Goal: Check status: Check status

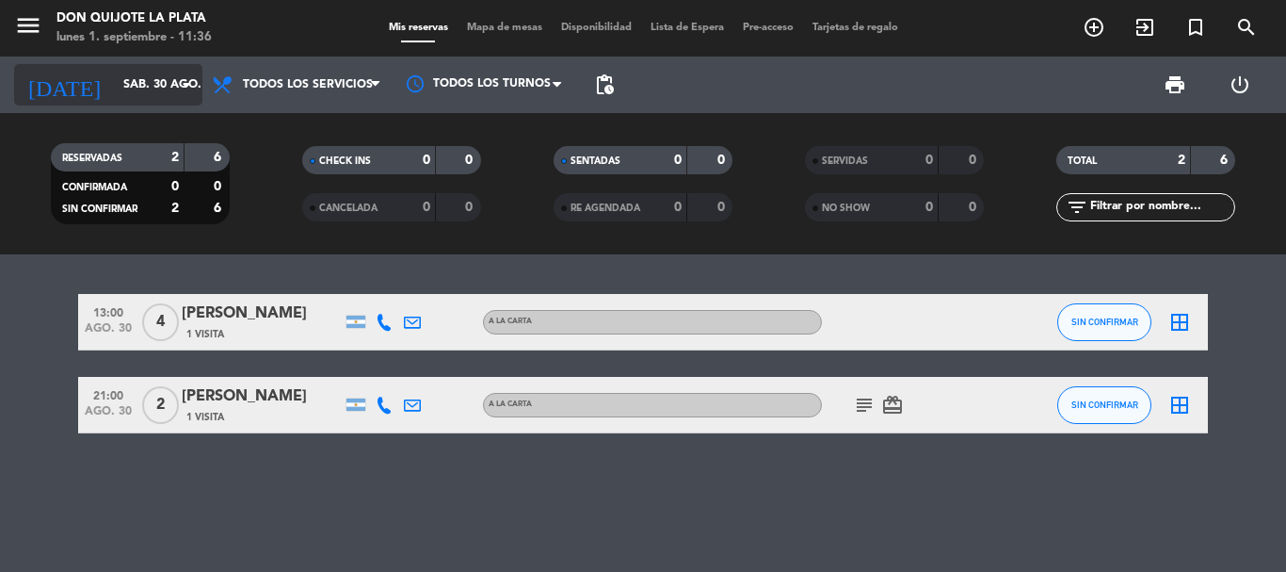
click at [149, 88] on input "sáb. 30 ago." at bounding box center [193, 85] width 159 height 32
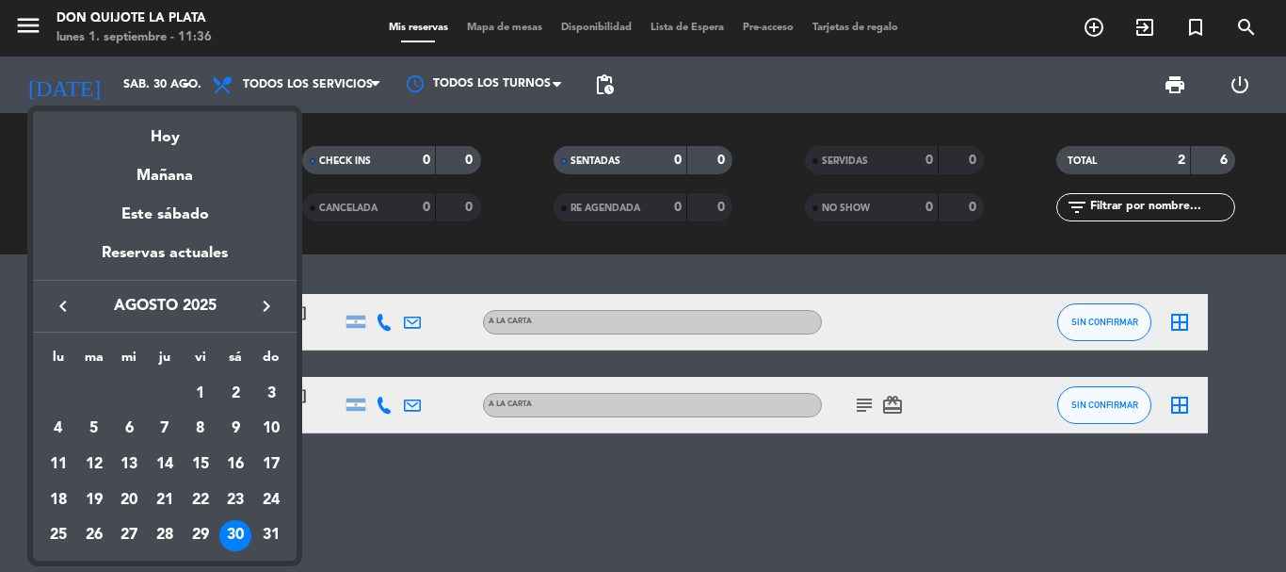
click at [236, 530] on div "30" at bounding box center [235, 536] width 32 height 32
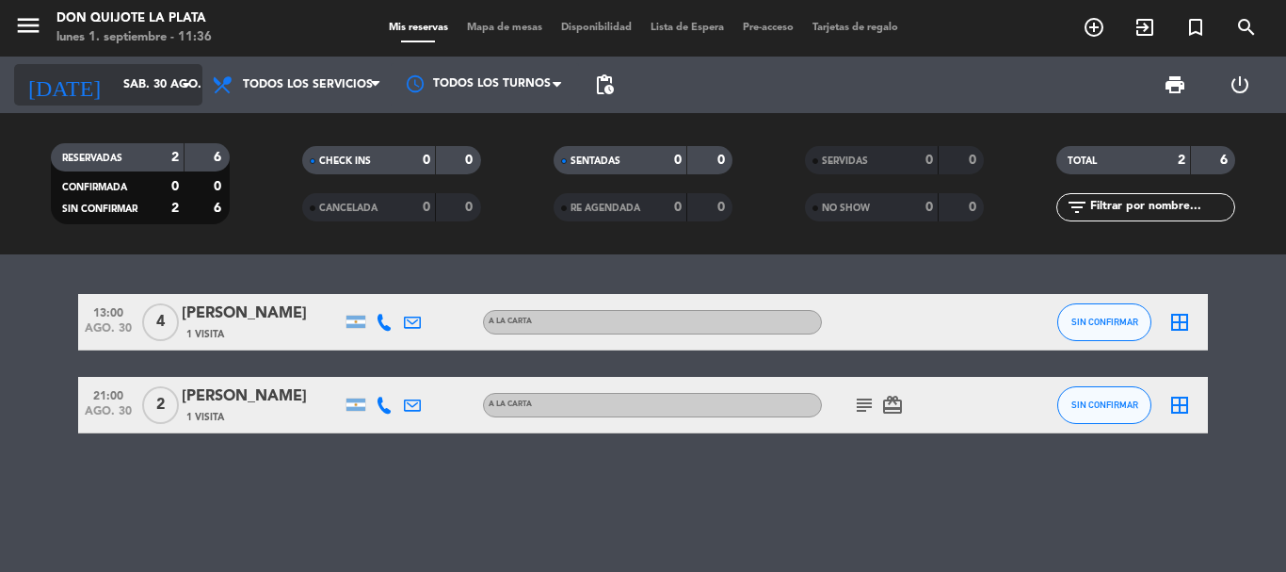
click at [116, 88] on input "sáb. 30 ago." at bounding box center [193, 85] width 159 height 32
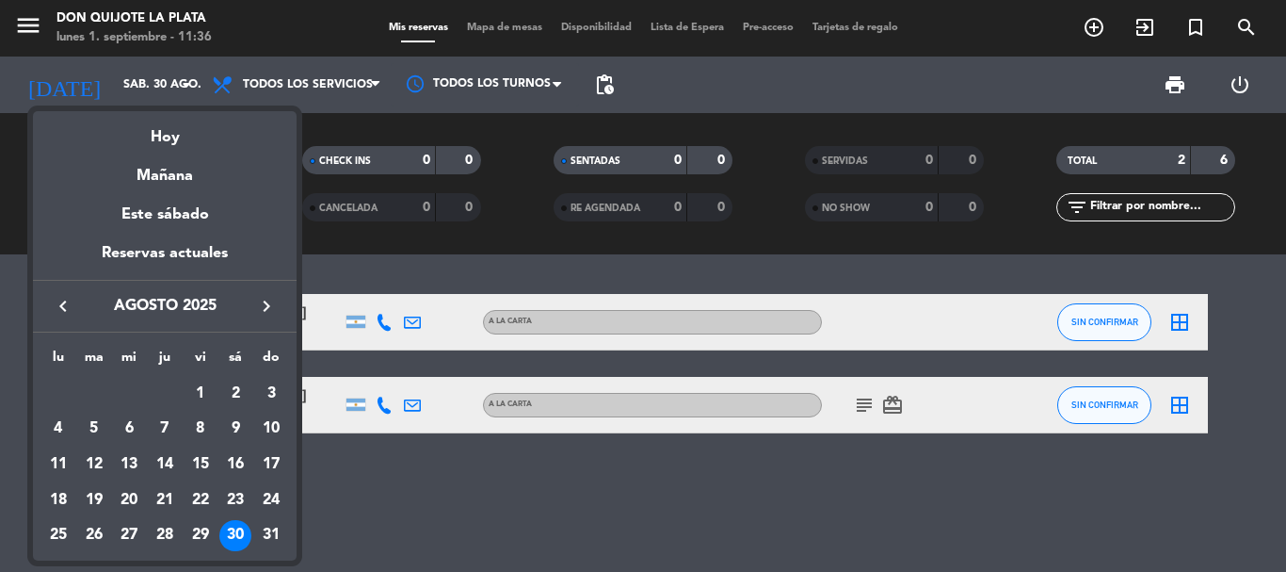
click at [266, 295] on icon "keyboard_arrow_right" at bounding box center [266, 306] width 23 height 23
click at [56, 426] on div "1" at bounding box center [58, 428] width 32 height 32
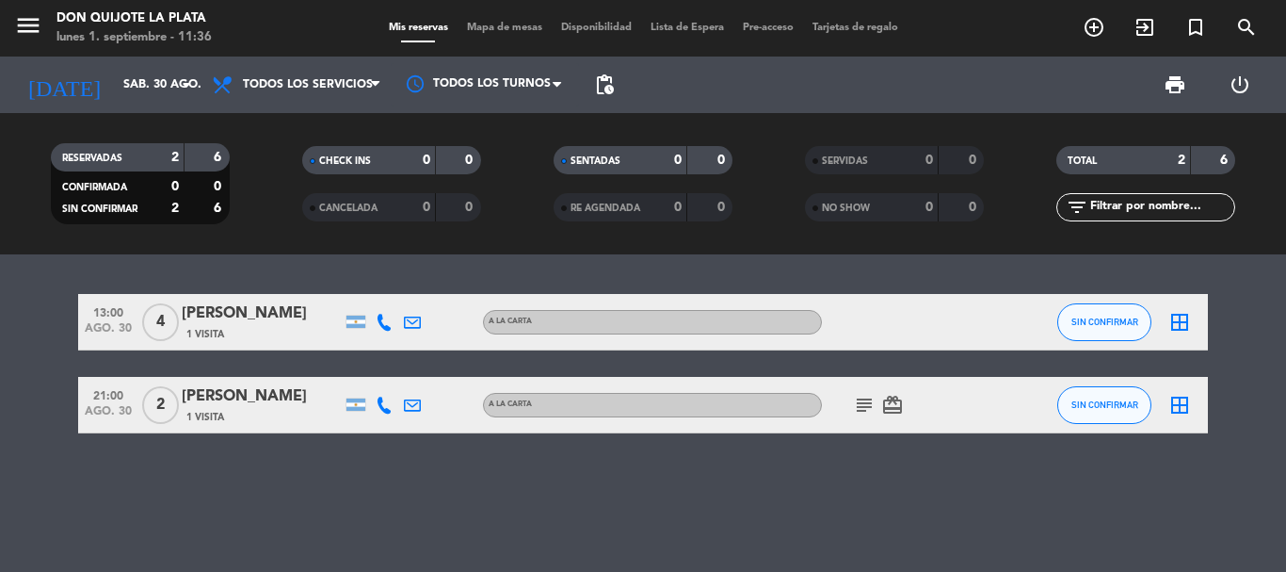
type input "[DATE]"
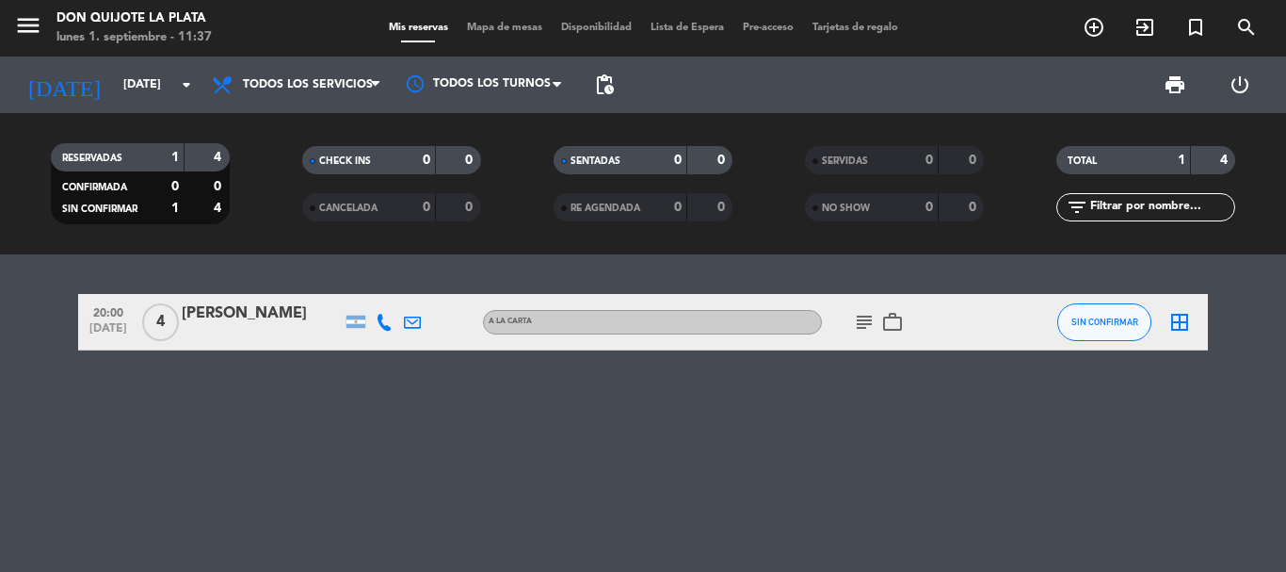
click at [622, 388] on div "20:00 [DATE] 4 [PERSON_NAME] A LA CARTA subject work_outline SIN CONFIRMAR bord…" at bounding box center [643, 412] width 1286 height 317
click at [868, 321] on icon "subject" at bounding box center [864, 322] width 23 height 23
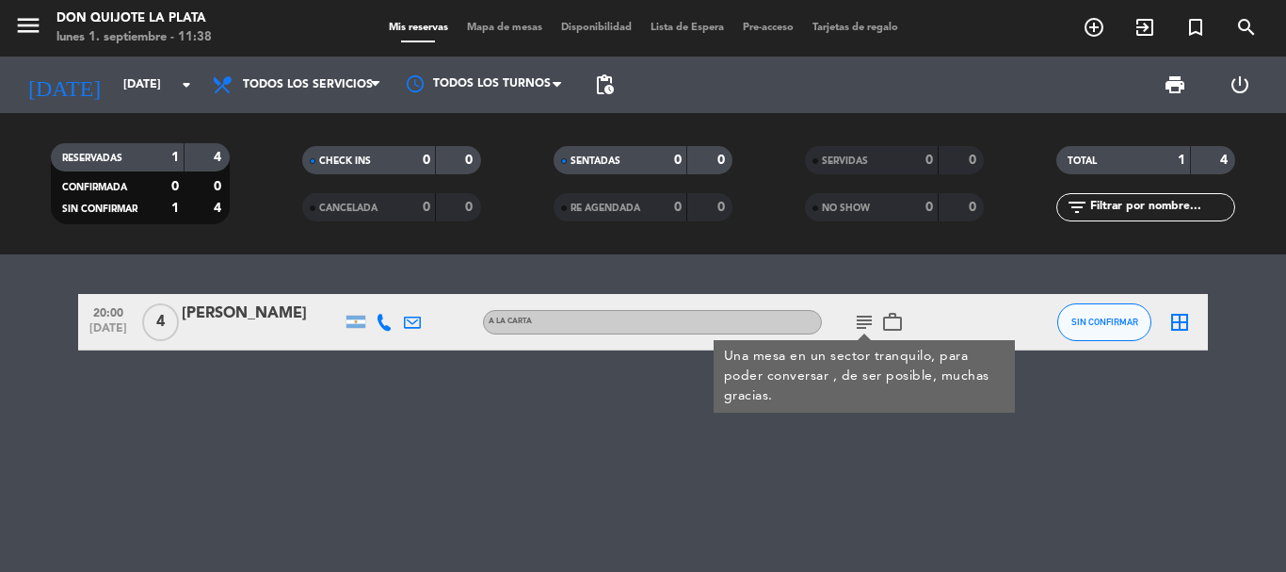
click at [899, 323] on icon "work_outline" at bounding box center [892, 322] width 23 height 23
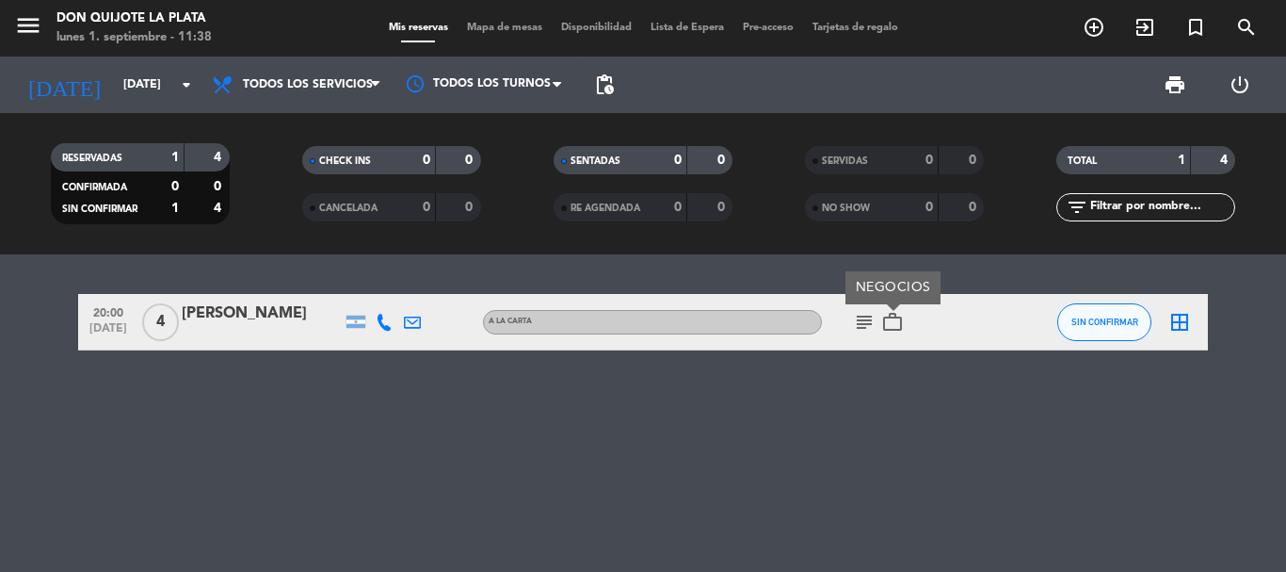
click at [887, 401] on div "20:00 [DATE] 4 [PERSON_NAME] A LA CARTA subject work_outline NEGOCIOS SIN CONFI…" at bounding box center [643, 412] width 1286 height 317
click at [710, 463] on div "20:00 [DATE] 4 [PERSON_NAME] A LA CARTA subject work_outline SIN CONFIRMAR bord…" at bounding box center [643, 412] width 1286 height 317
click at [381, 321] on icon at bounding box center [384, 322] width 17 height 17
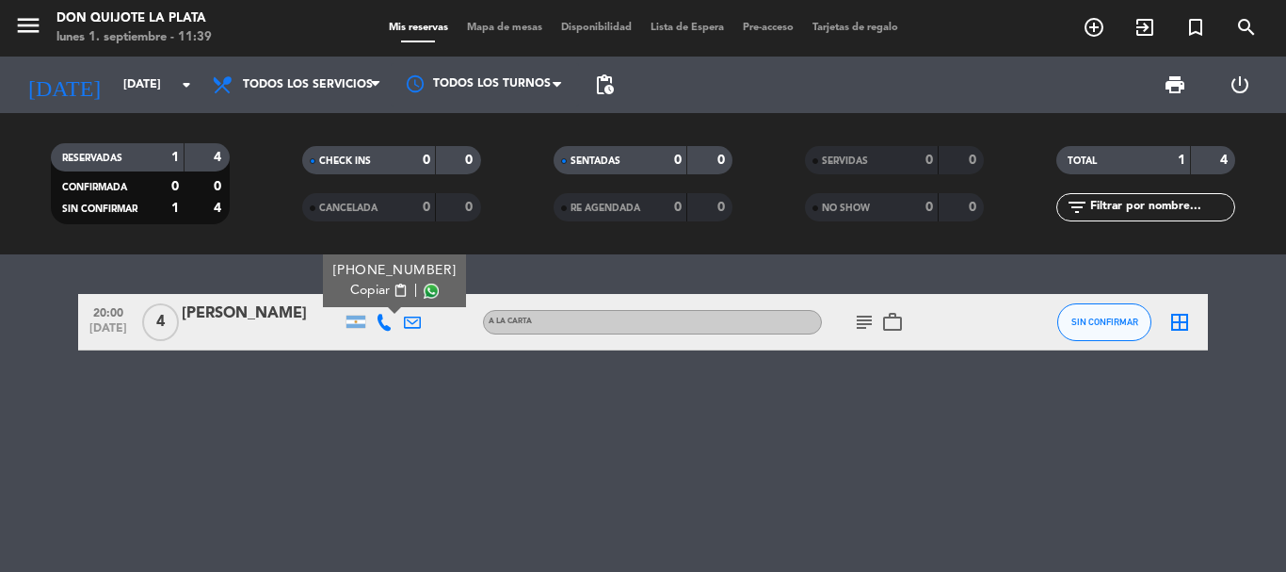
click at [498, 406] on div "20:00 [DATE] 4 [PERSON_NAME] [PHONE_NUMBER] Copiar content_paste | A LA CARTA s…" at bounding box center [643, 412] width 1286 height 317
